Goal: Transaction & Acquisition: Purchase product/service

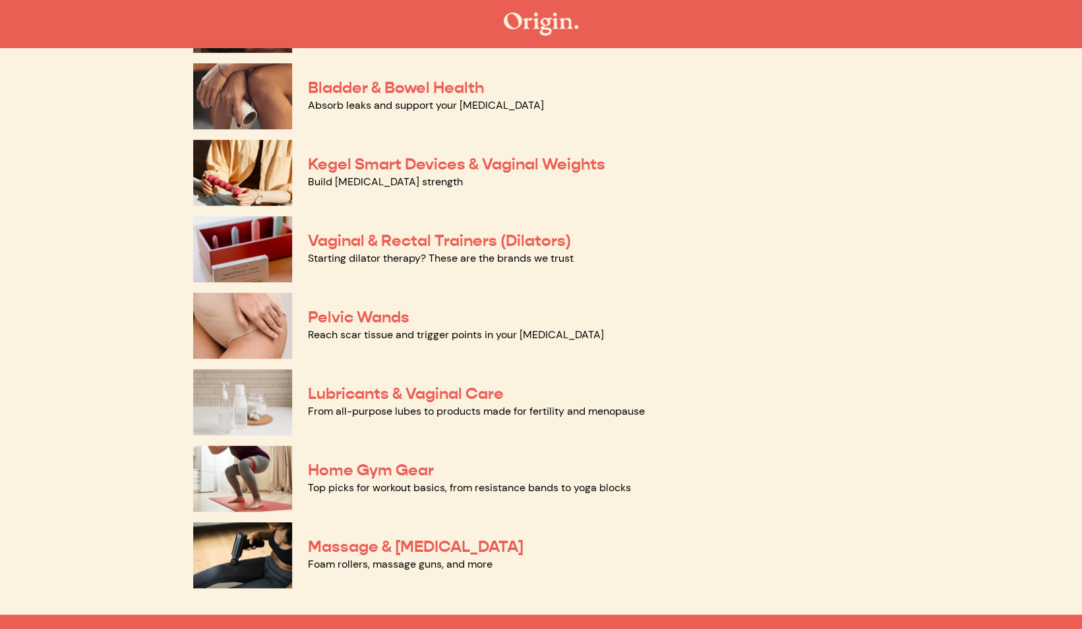
scroll to position [430, 0]
click at [371, 402] on link "Lubricants & Vaginal Care" at bounding box center [406, 394] width 196 height 20
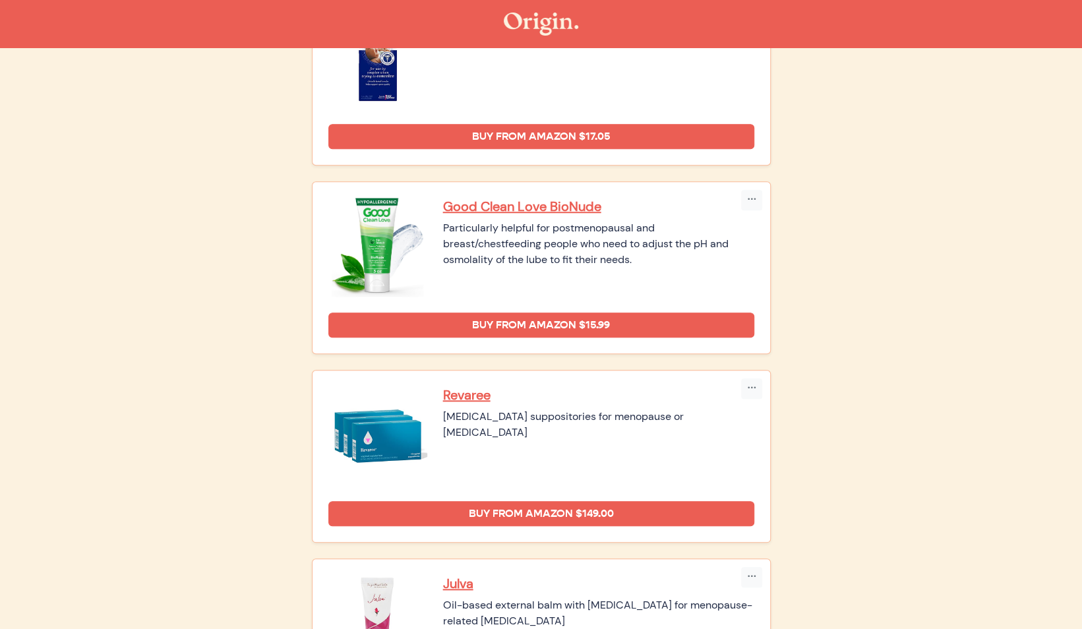
scroll to position [594, 0]
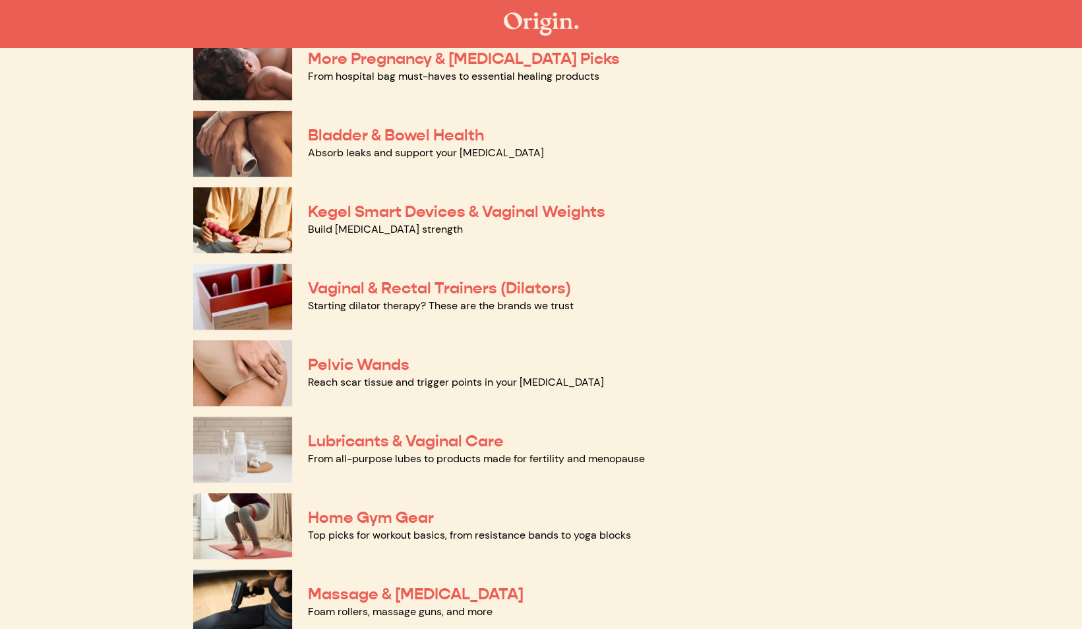
scroll to position [430, 0]
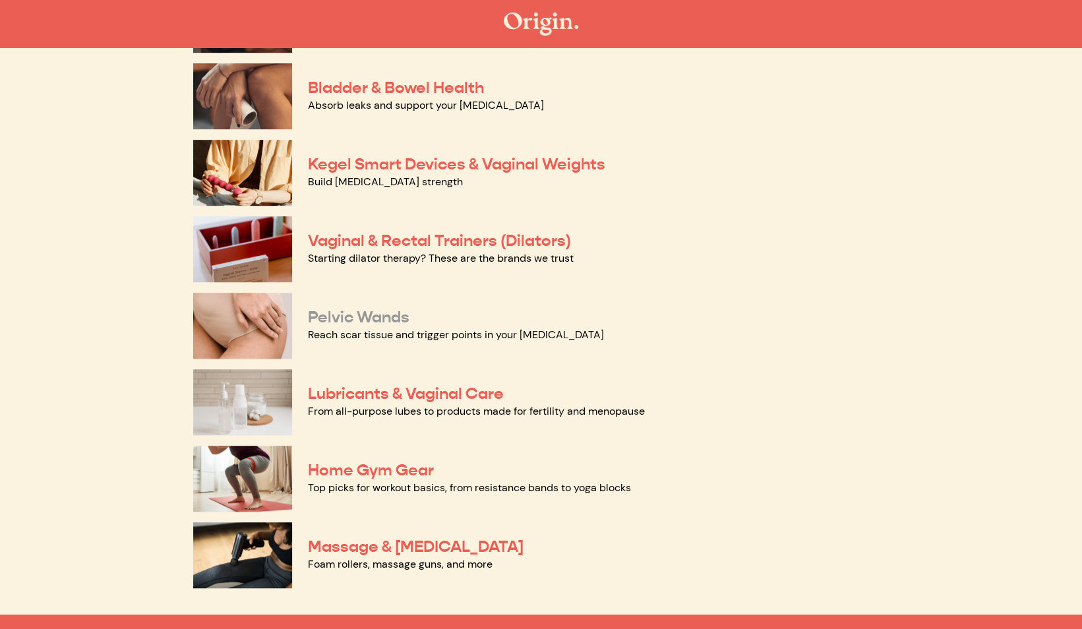
click at [367, 307] on link "Pelvic Wands" at bounding box center [359, 317] width 102 height 20
click at [413, 400] on link "Lubricants & Vaginal Care" at bounding box center [406, 394] width 196 height 20
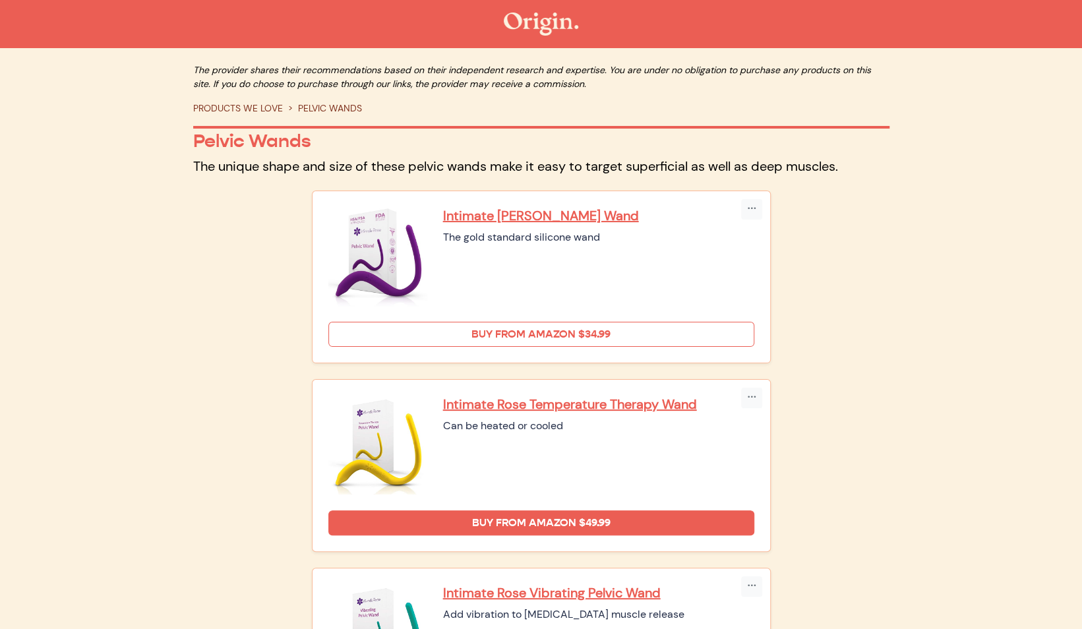
click at [553, 336] on link "Buy from Amazon $34.99" at bounding box center [541, 334] width 426 height 25
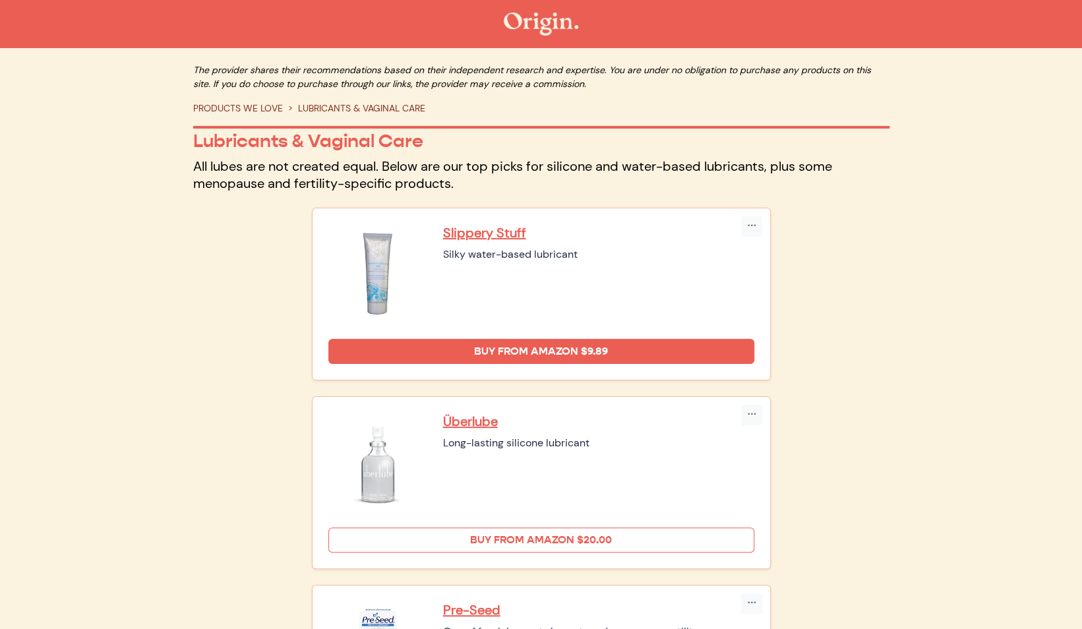
click at [526, 533] on link "Buy from Amazon $20.00" at bounding box center [541, 540] width 426 height 25
